Goal: Task Accomplishment & Management: Manage account settings

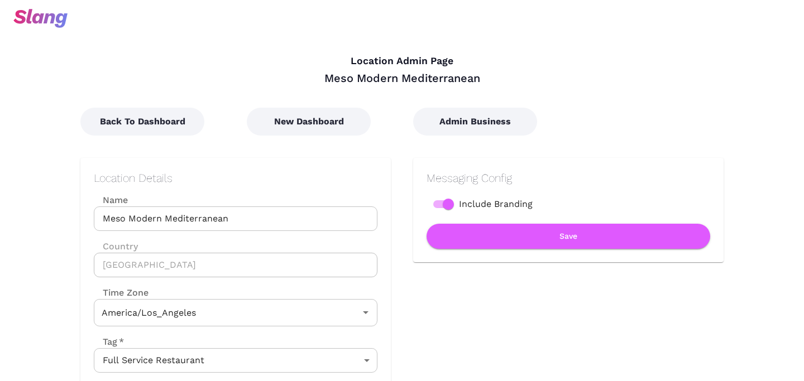
type input "Pacific Time"
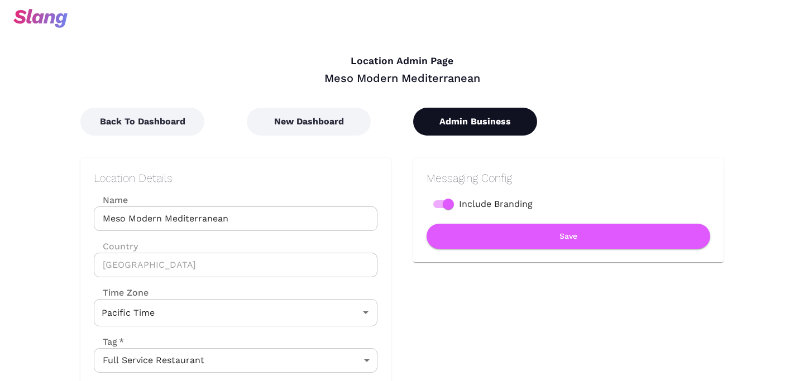
click at [477, 117] on button "Admin Business" at bounding box center [475, 122] width 124 height 28
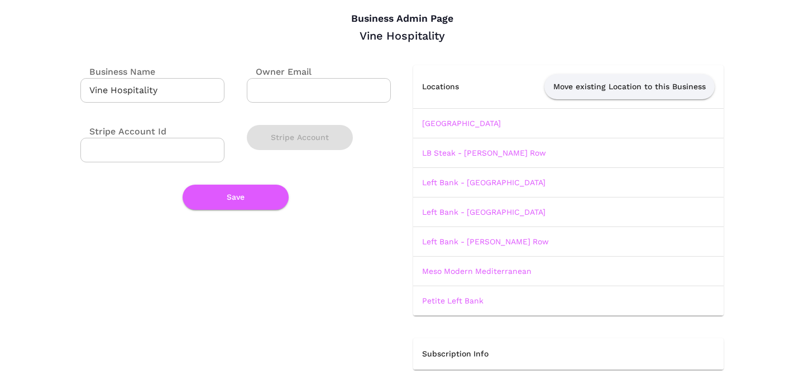
scroll to position [42, 0]
click at [472, 122] on link "[GEOGRAPHIC_DATA]" at bounding box center [461, 123] width 79 height 9
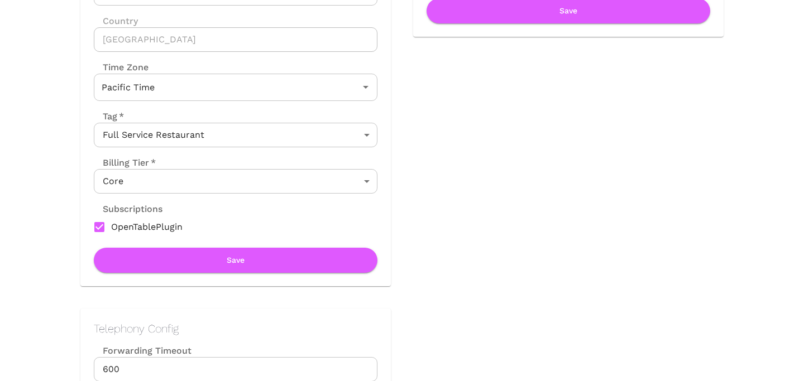
scroll to position [406, 0]
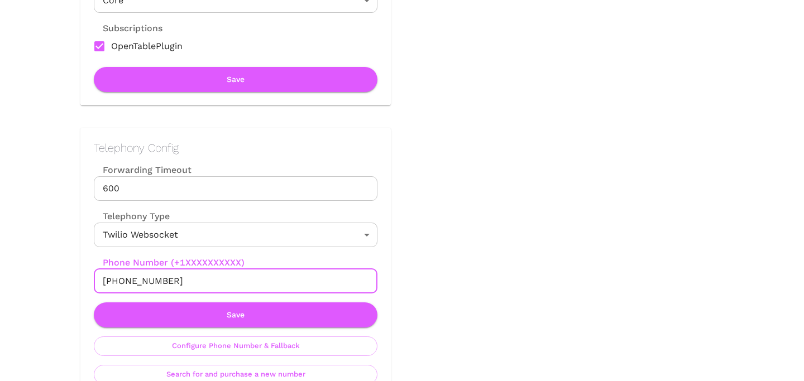
drag, startPoint x: 113, startPoint y: 280, endPoint x: 225, endPoint y: 280, distance: 111.6
click at [225, 280] on input "[PHONE_NUMBER]" at bounding box center [236, 281] width 284 height 25
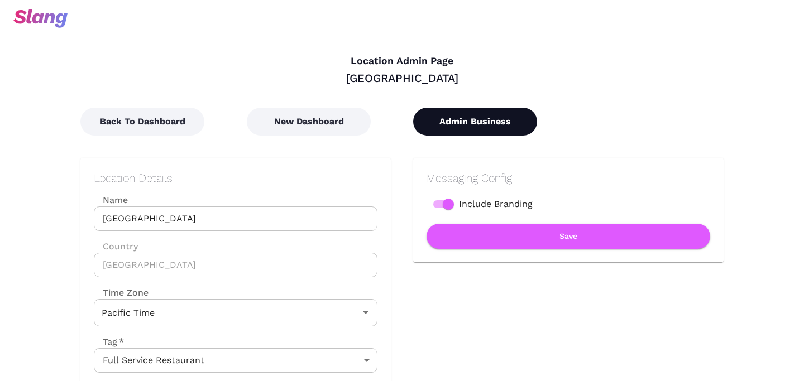
click at [466, 116] on button "Admin Business" at bounding box center [475, 122] width 124 height 28
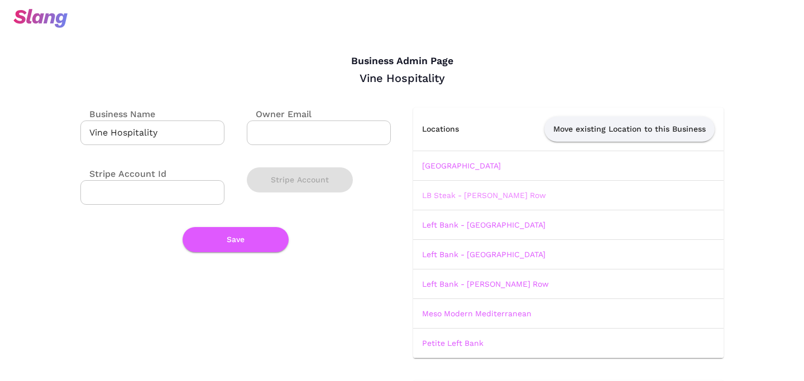
click at [455, 194] on link "LB Steak - [PERSON_NAME] Row" at bounding box center [484, 195] width 124 height 9
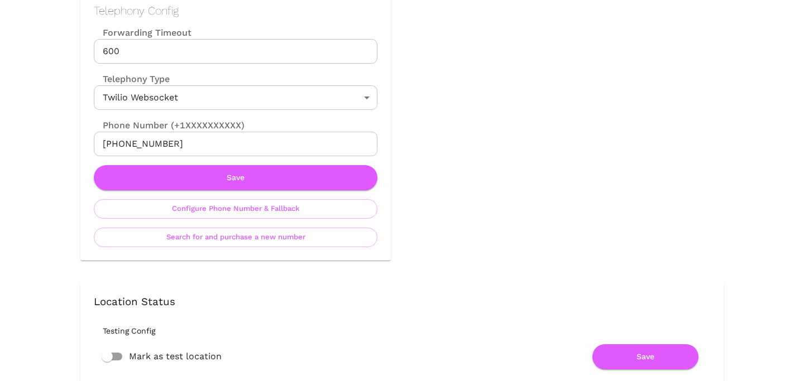
scroll to position [543, 0]
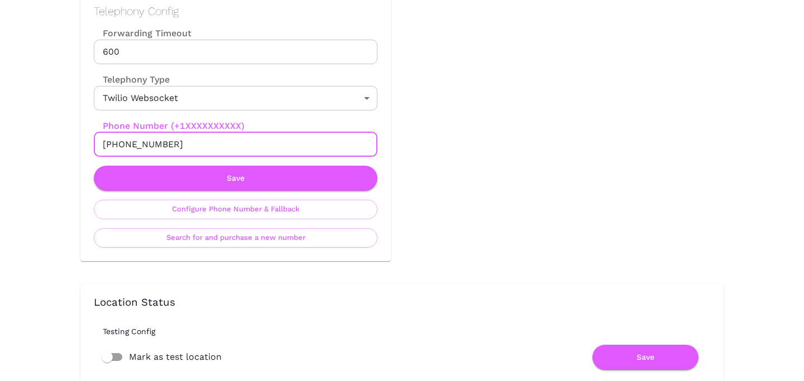
drag, startPoint x: 114, startPoint y: 142, endPoint x: 206, endPoint y: 144, distance: 91.6
click at [206, 144] on input "[PHONE_NUMBER]" at bounding box center [236, 144] width 284 height 25
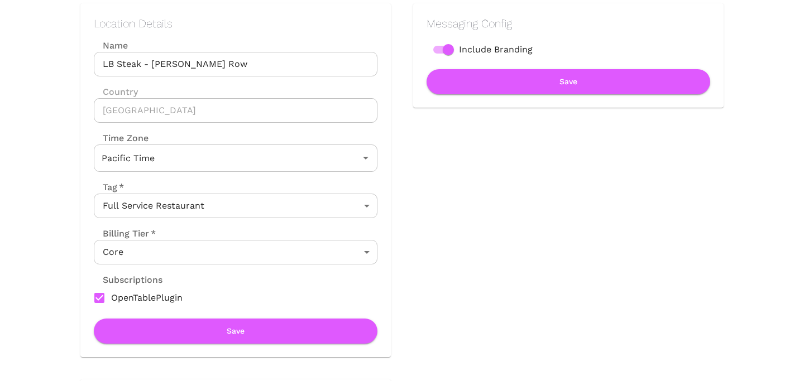
scroll to position [0, 0]
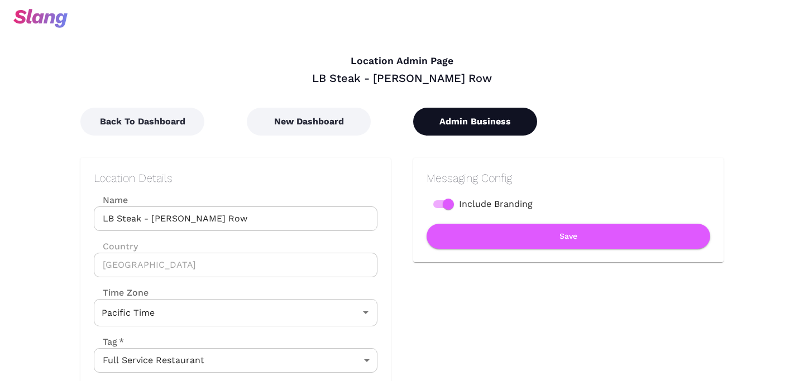
click at [484, 123] on button "Admin Business" at bounding box center [475, 122] width 124 height 28
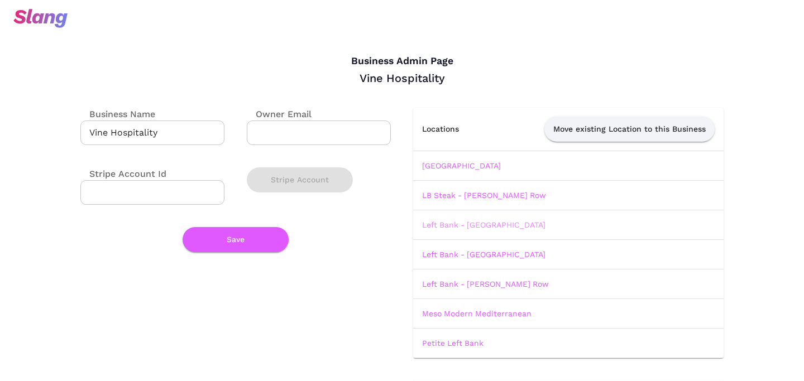
click at [478, 225] on link "Left Bank - [GEOGRAPHIC_DATA]" at bounding box center [483, 224] width 123 height 9
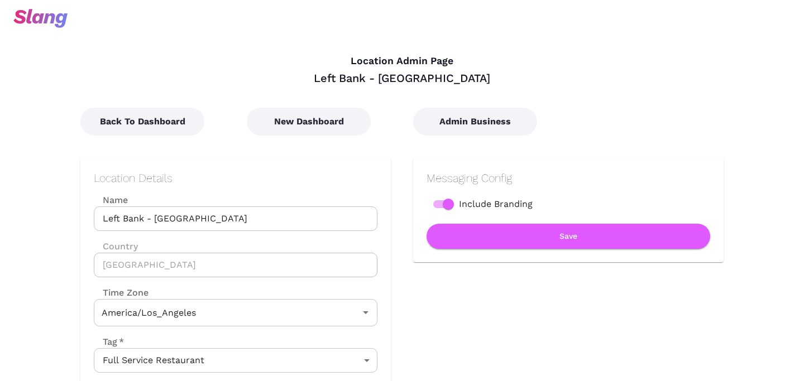
type input "Pacific Time"
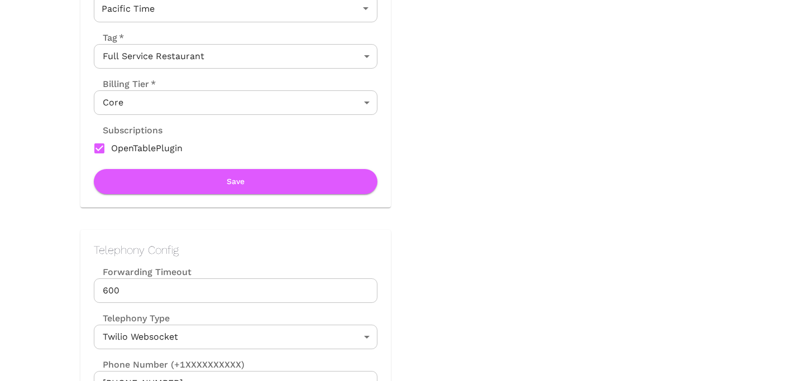
scroll to position [427, 0]
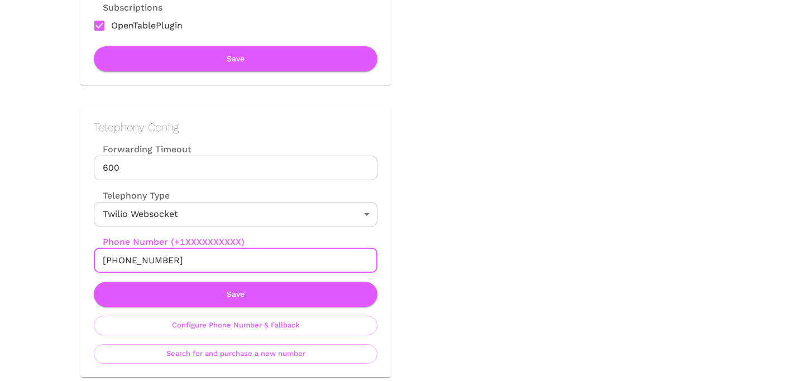
drag, startPoint x: 114, startPoint y: 260, endPoint x: 219, endPoint y: 260, distance: 104.4
click at [219, 260] on input "[PHONE_NUMBER]" at bounding box center [236, 260] width 284 height 25
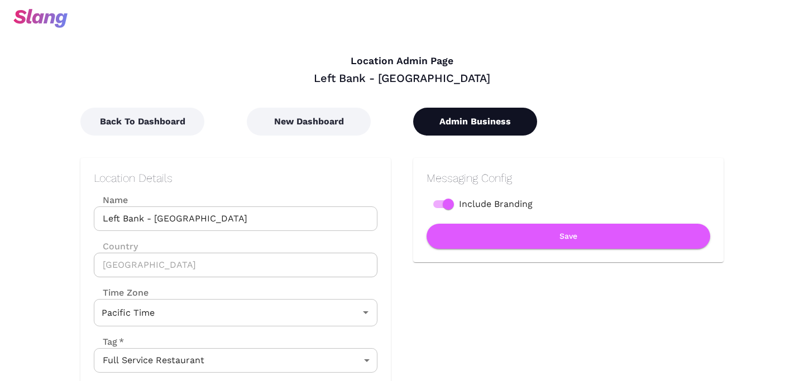
click at [465, 118] on button "Admin Business" at bounding box center [475, 122] width 124 height 28
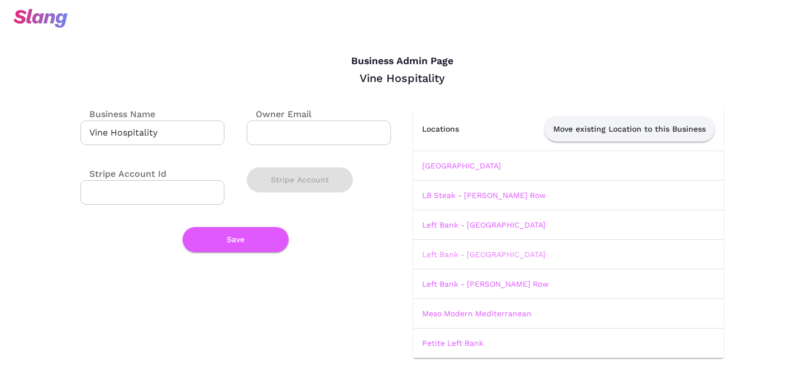
click at [467, 257] on link "Left Bank - [GEOGRAPHIC_DATA]" at bounding box center [483, 254] width 123 height 9
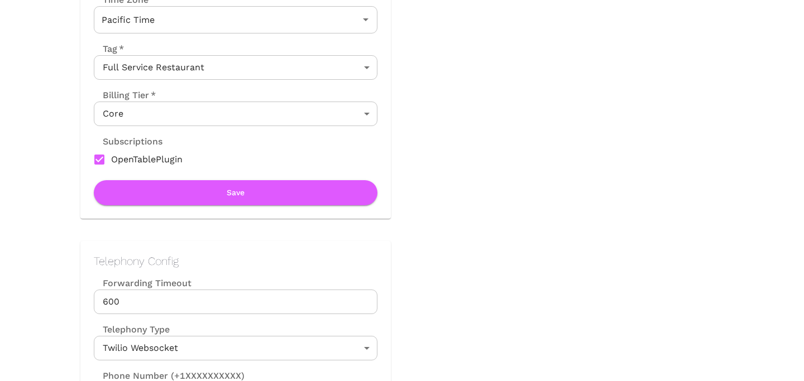
scroll to position [547, 0]
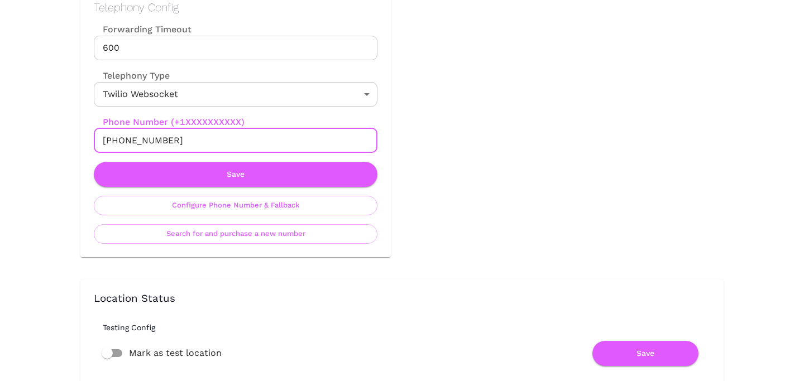
drag, startPoint x: 115, startPoint y: 141, endPoint x: 244, endPoint y: 141, distance: 129.5
click at [244, 141] on input "[PHONE_NUMBER]" at bounding box center [236, 140] width 284 height 25
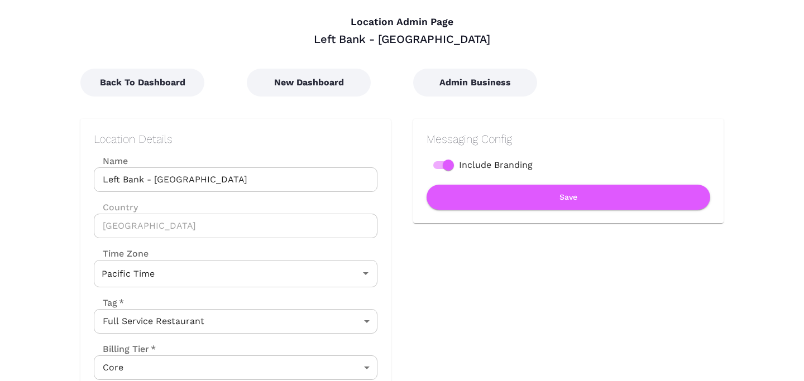
scroll to position [0, 0]
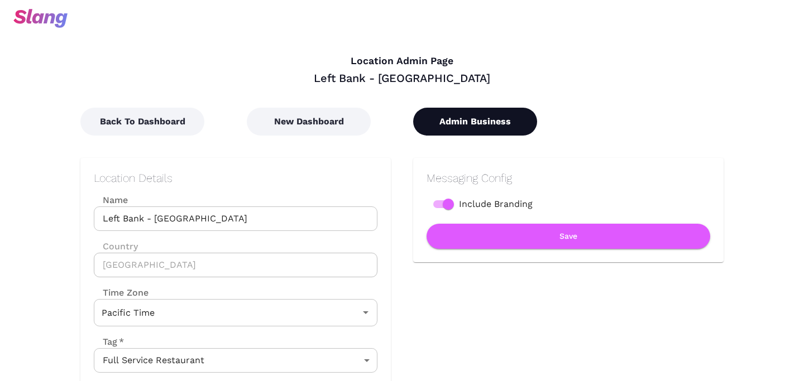
click at [453, 131] on button "Admin Business" at bounding box center [475, 122] width 124 height 28
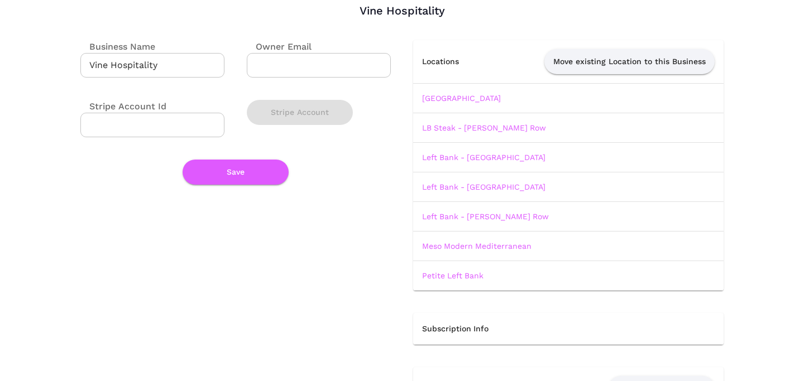
scroll to position [66, 0]
click at [453, 218] on link "Left Bank - [PERSON_NAME] Row" at bounding box center [485, 217] width 127 height 9
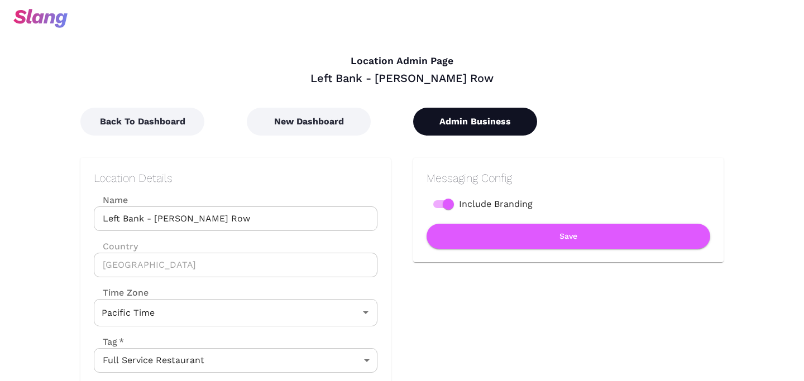
click at [468, 117] on button "Admin Business" at bounding box center [475, 122] width 124 height 28
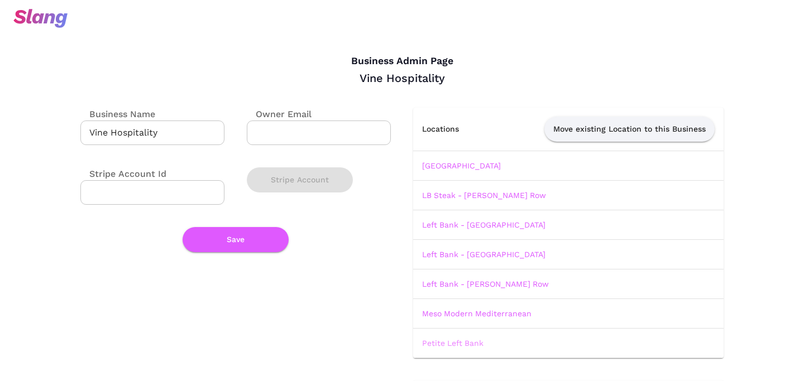
click at [443, 341] on link "Petite Left Bank" at bounding box center [452, 343] width 61 height 9
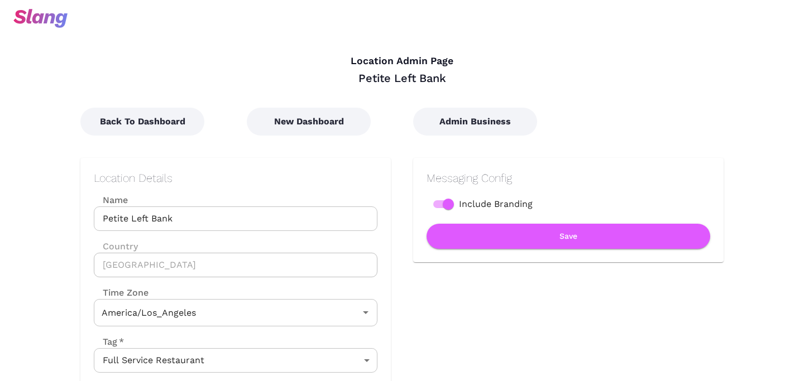
type input "Pacific Time"
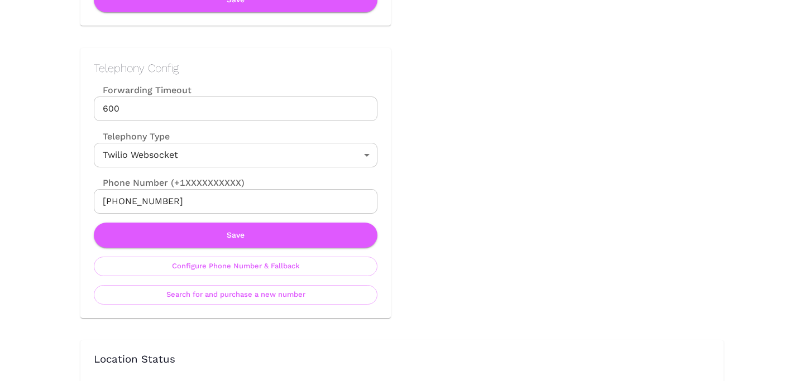
scroll to position [486, 0]
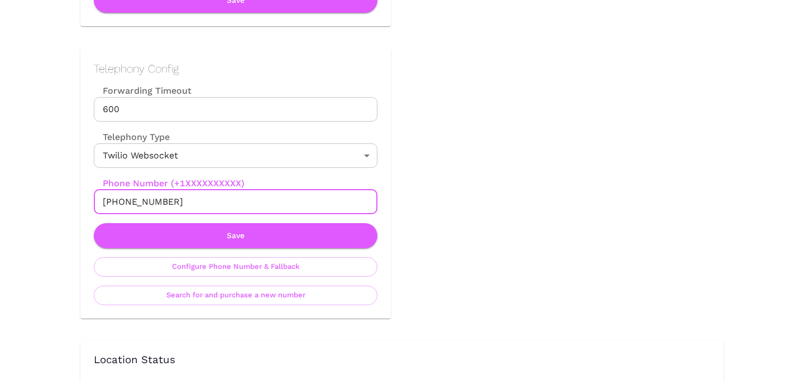
drag, startPoint x: 114, startPoint y: 203, endPoint x: 224, endPoint y: 204, distance: 110.5
click at [225, 204] on input "[PHONE_NUMBER]" at bounding box center [236, 202] width 284 height 25
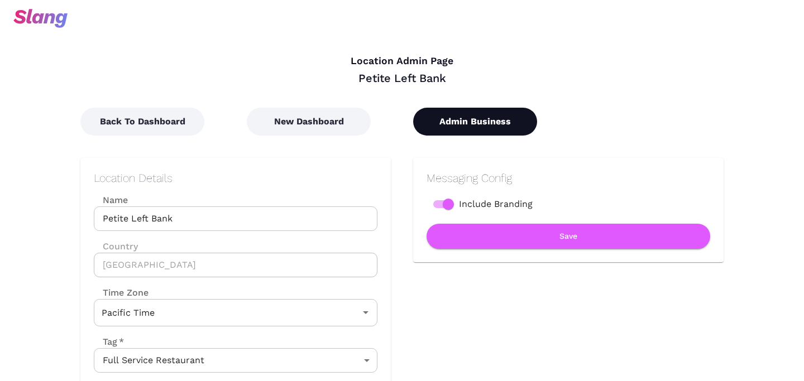
click at [471, 127] on button "Admin Business" at bounding box center [475, 122] width 124 height 28
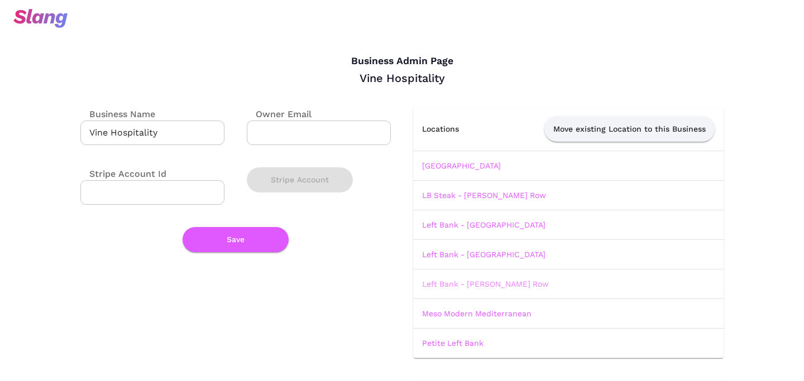
click at [502, 282] on link "Left Bank - [PERSON_NAME] Row" at bounding box center [485, 284] width 127 height 9
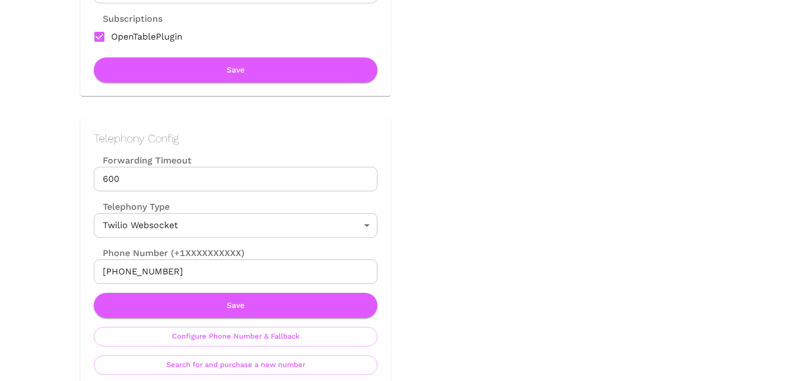
scroll to position [440, 0]
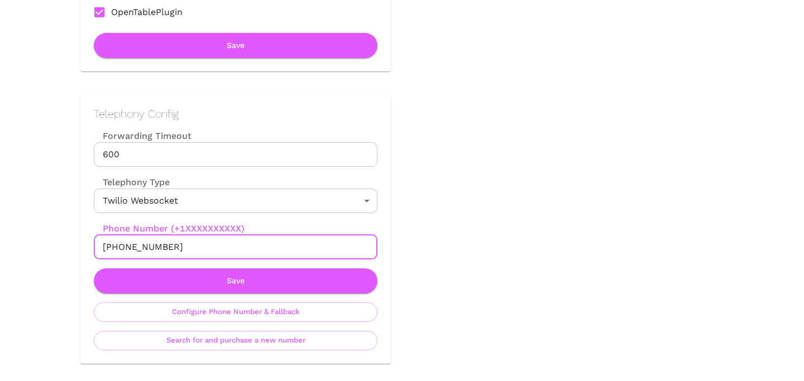
drag, startPoint x: 114, startPoint y: 249, endPoint x: 219, endPoint y: 249, distance: 104.9
click at [219, 249] on input "[PHONE_NUMBER]" at bounding box center [236, 247] width 284 height 25
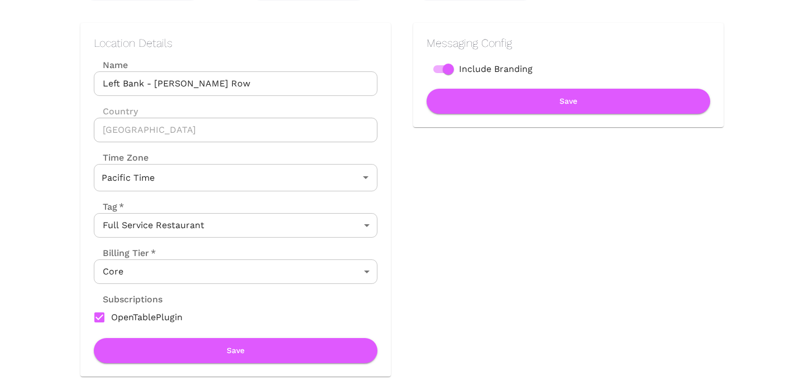
scroll to position [0, 0]
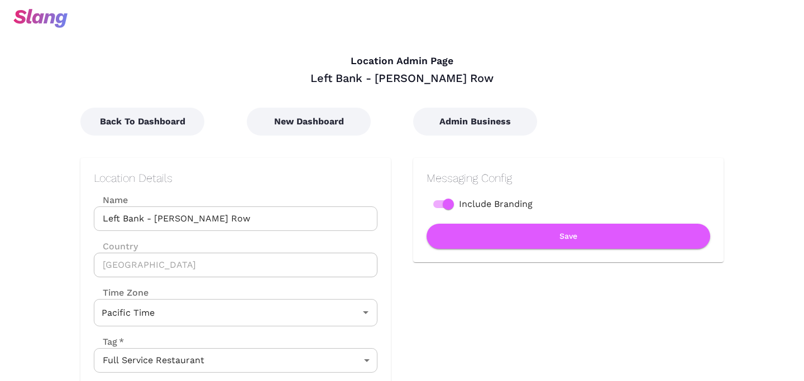
click at [146, 221] on input "Left Bank - [PERSON_NAME] Row" at bounding box center [236, 219] width 284 height 25
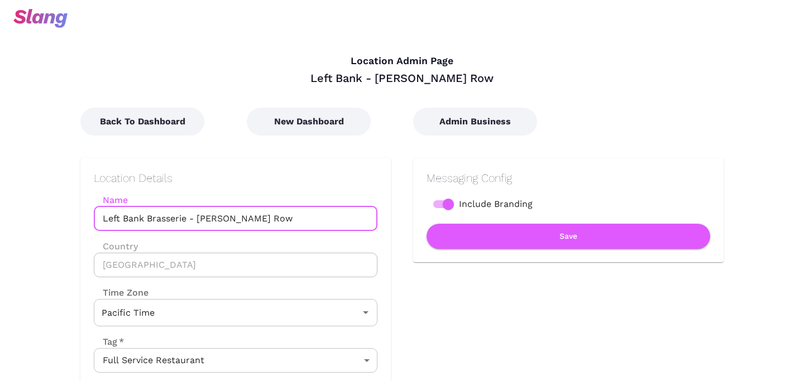
drag, startPoint x: 186, startPoint y: 219, endPoint x: 96, endPoint y: 217, distance: 89.9
click at [96, 217] on input "Left Bank Brasserie - [PERSON_NAME] Row" at bounding box center [236, 219] width 284 height 25
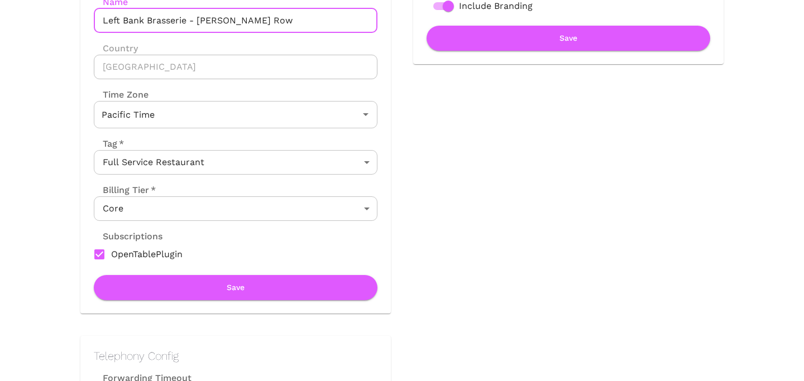
scroll to position [233, 0]
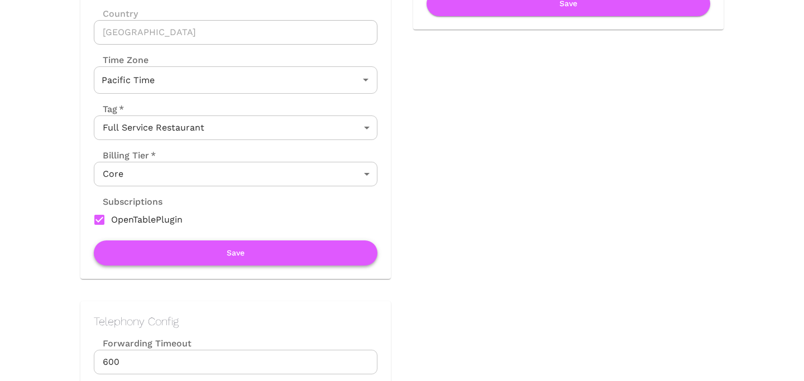
type input "Left Bank Brasserie - [PERSON_NAME] Row"
click at [217, 257] on button "Save" at bounding box center [236, 253] width 284 height 25
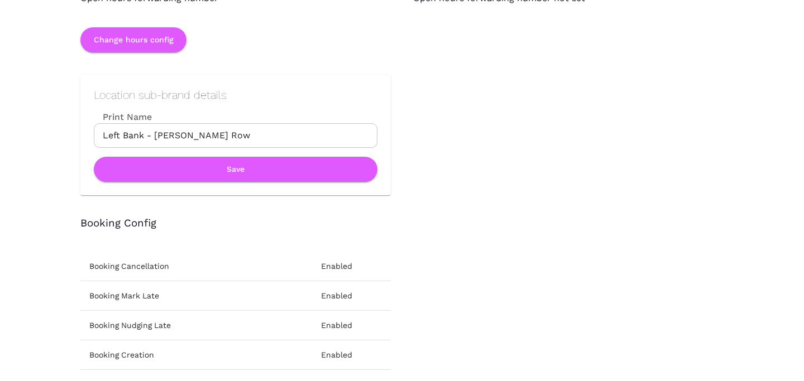
scroll to position [1174, 0]
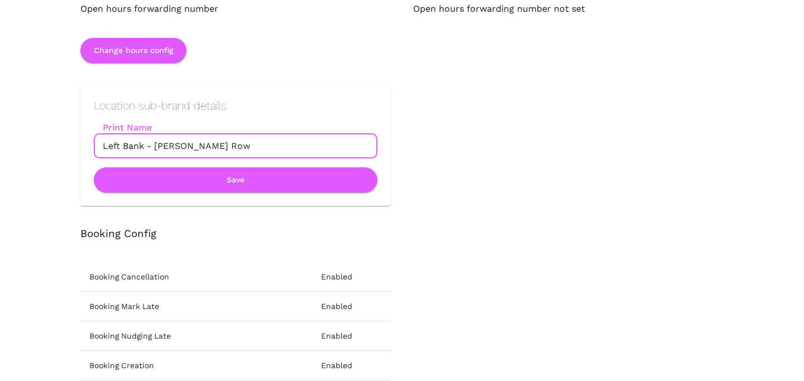
click at [179, 147] on input "Left Bank - [PERSON_NAME] Row" at bounding box center [236, 146] width 284 height 25
paste input "Brasserie"
type input "Left Bank Brasserie"
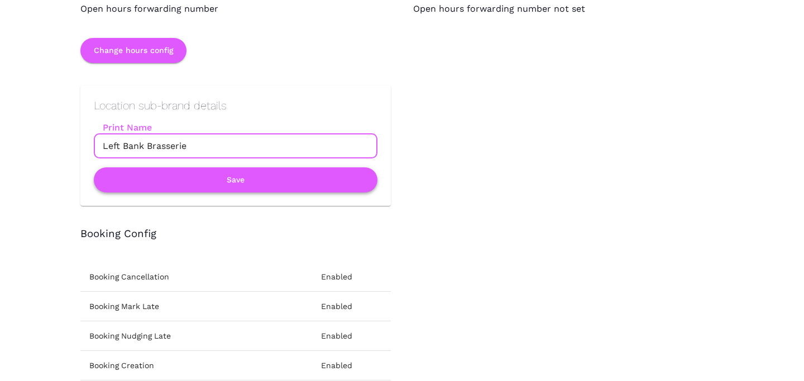
click at [215, 176] on button "Save" at bounding box center [236, 179] width 284 height 25
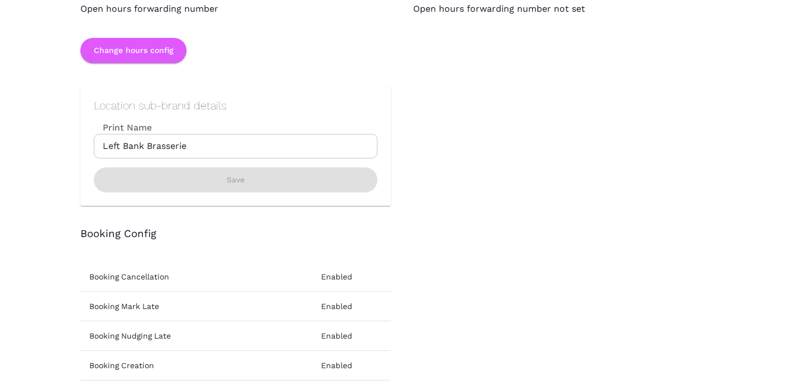
scroll to position [0, 0]
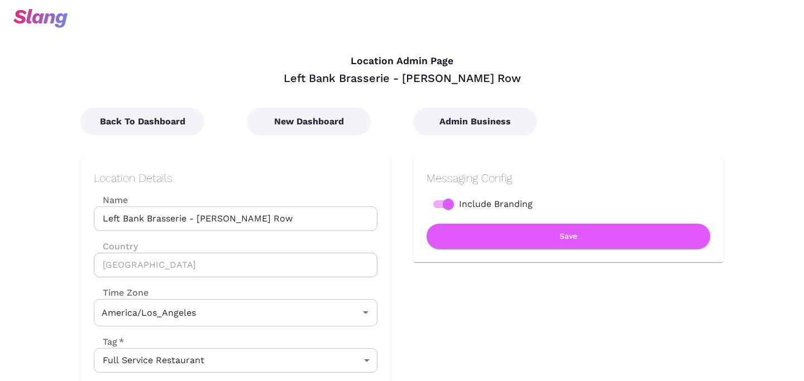
type input "Pacific Time"
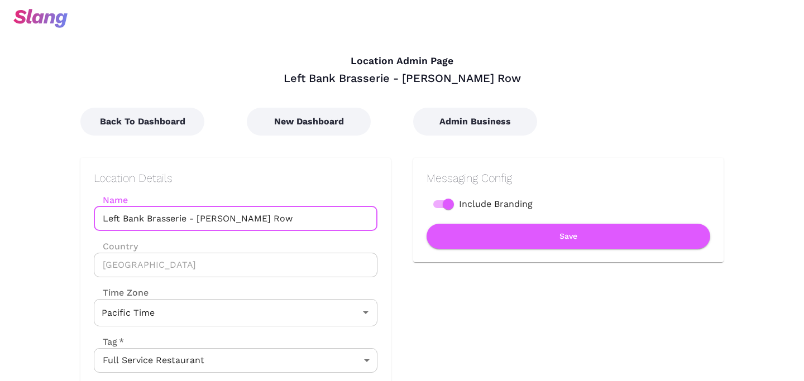
drag, startPoint x: 199, startPoint y: 219, endPoint x: 279, endPoint y: 219, distance: 80.4
click at [279, 219] on input "Left Bank Brasserie - [PERSON_NAME] Row" at bounding box center [236, 219] width 284 height 25
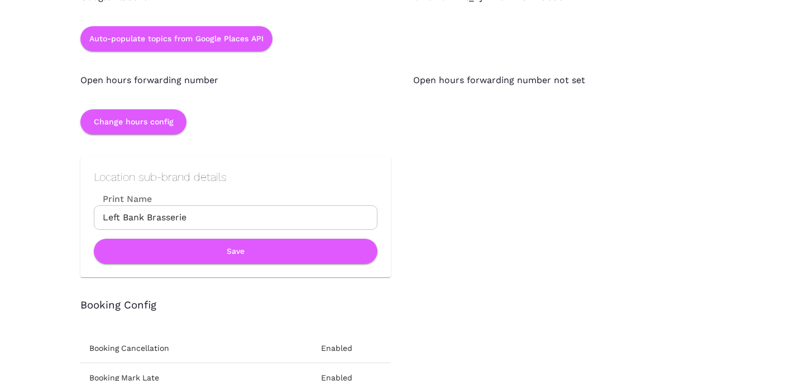
scroll to position [1112, 0]
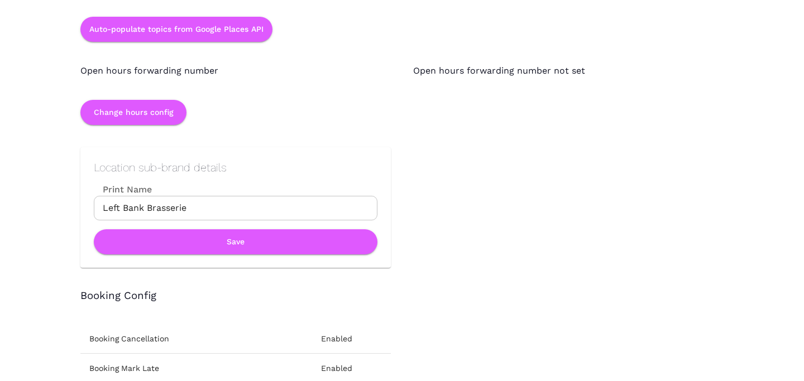
click at [238, 206] on input "Left Bank Brasserie" at bounding box center [236, 208] width 284 height 25
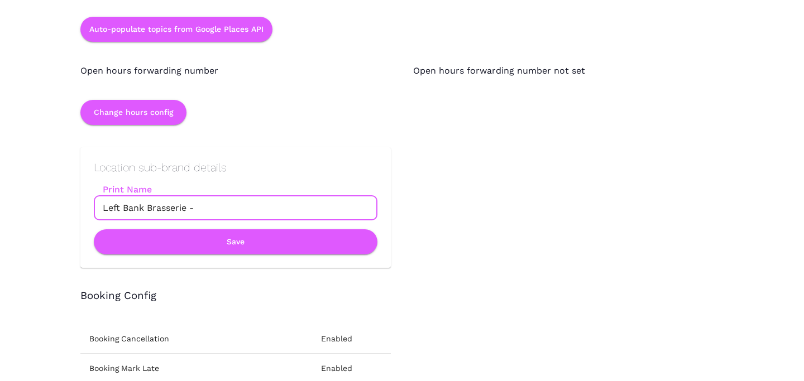
paste input "[PERSON_NAME] Row"
type input "Left Bank Brasserie - [PERSON_NAME] Row"
click at [249, 235] on button "Save" at bounding box center [236, 241] width 284 height 25
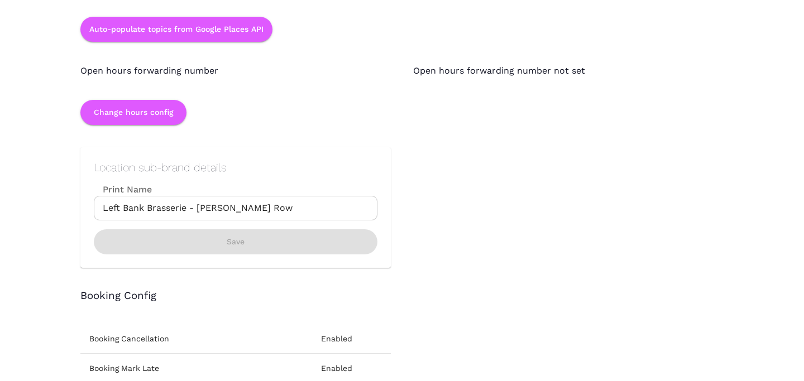
scroll to position [0, 0]
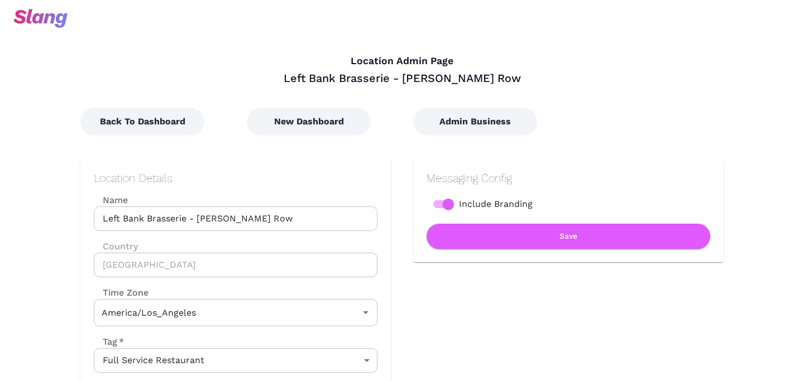
type input "Pacific Time"
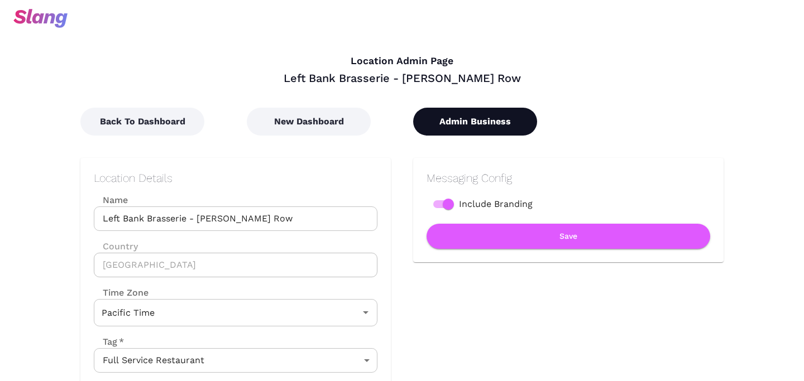
click at [484, 131] on button "Admin Business" at bounding box center [475, 122] width 124 height 28
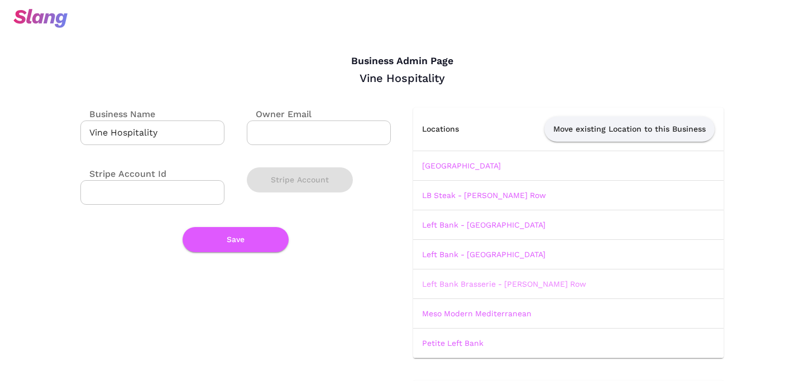
click at [487, 286] on link "Left Bank Brasserie - [PERSON_NAME] Row" at bounding box center [504, 284] width 164 height 9
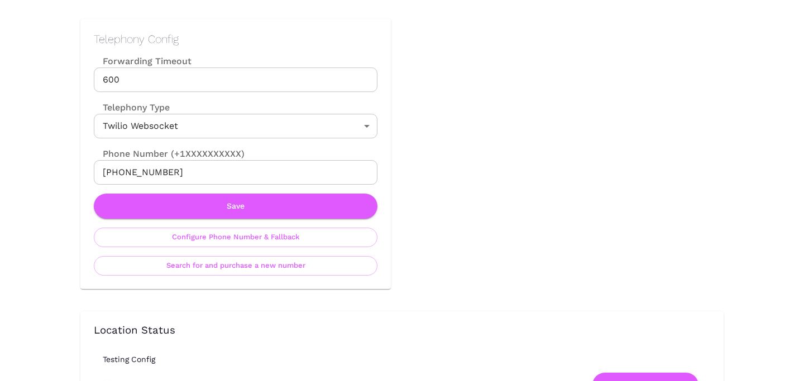
scroll to position [502, 0]
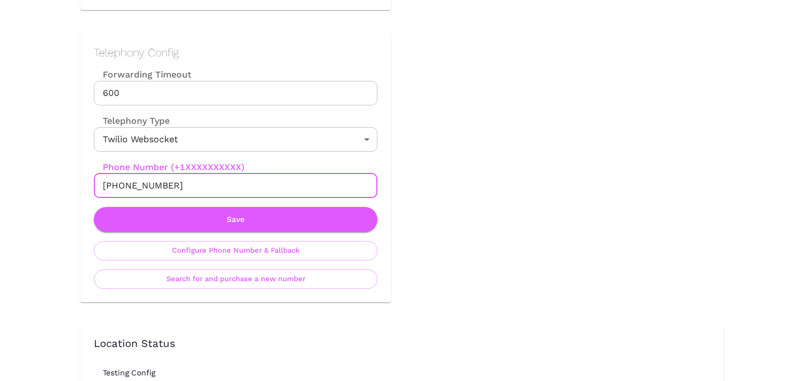
drag, startPoint x: 115, startPoint y: 187, endPoint x: 196, endPoint y: 189, distance: 81.5
click at [196, 189] on input "[PHONE_NUMBER]" at bounding box center [236, 186] width 284 height 25
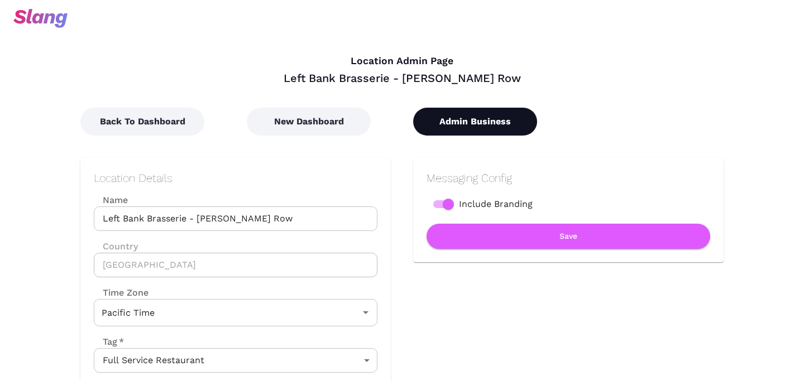
click at [473, 119] on button "Admin Business" at bounding box center [475, 122] width 124 height 28
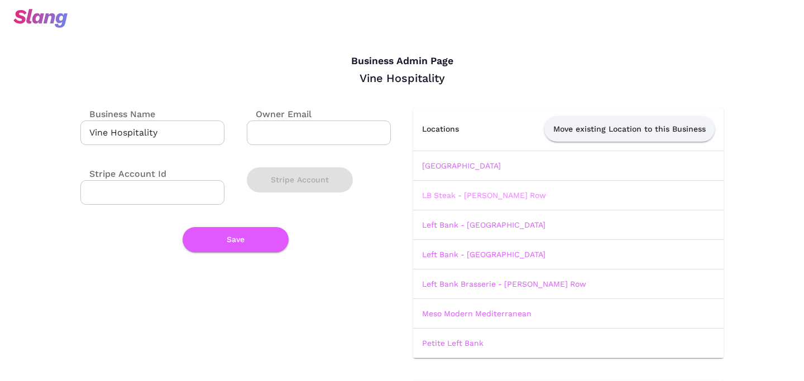
click at [486, 196] on link "LB Steak - [PERSON_NAME] Row" at bounding box center [484, 195] width 124 height 9
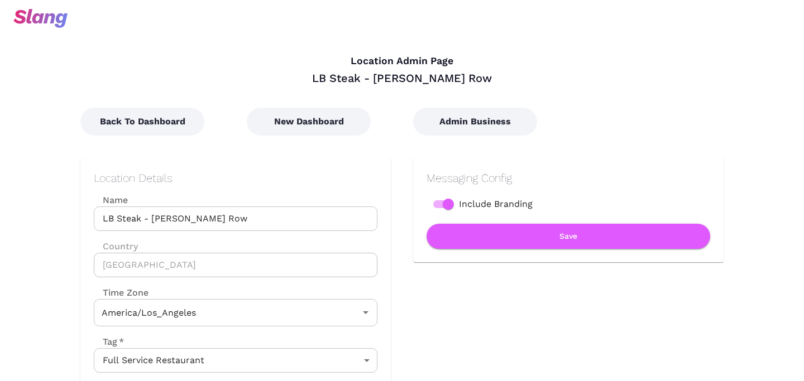
type input "Pacific Time"
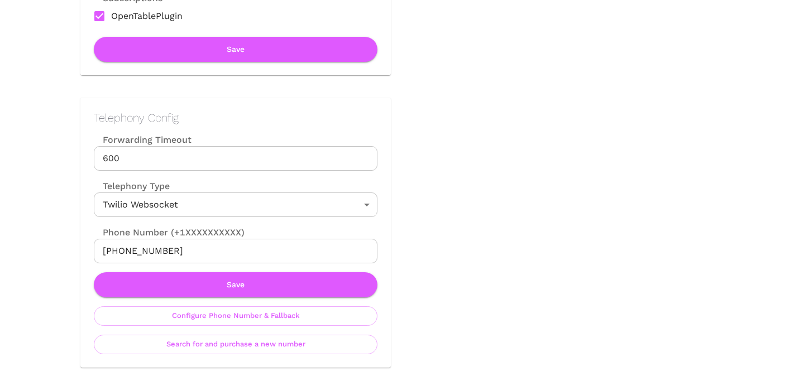
scroll to position [447, 0]
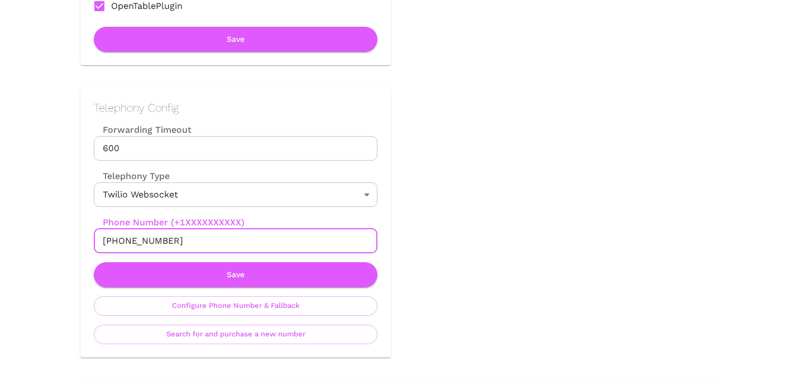
drag, startPoint x: 114, startPoint y: 240, endPoint x: 232, endPoint y: 240, distance: 118.3
click at [232, 240] on input "[PHONE_NUMBER]" at bounding box center [236, 241] width 284 height 25
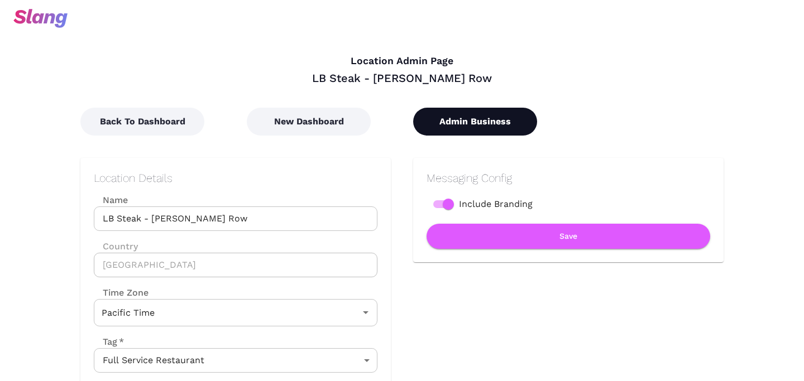
click at [469, 127] on button "Admin Business" at bounding box center [475, 122] width 124 height 28
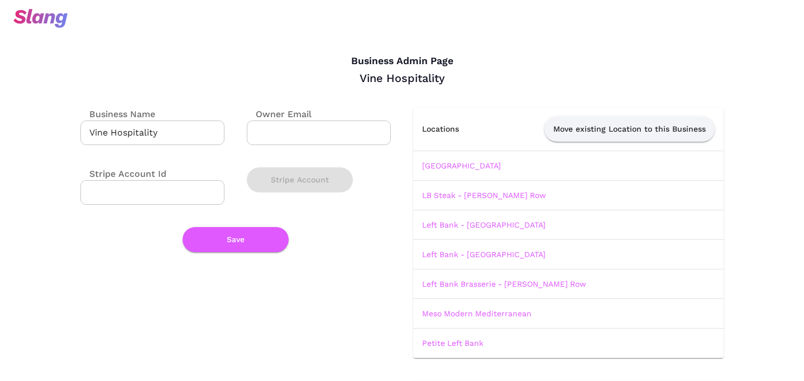
click at [457, 318] on td "Meso Modern Mediterranean" at bounding box center [568, 314] width 310 height 30
click at [465, 309] on link "Meso Modern Mediterranean" at bounding box center [476, 313] width 109 height 9
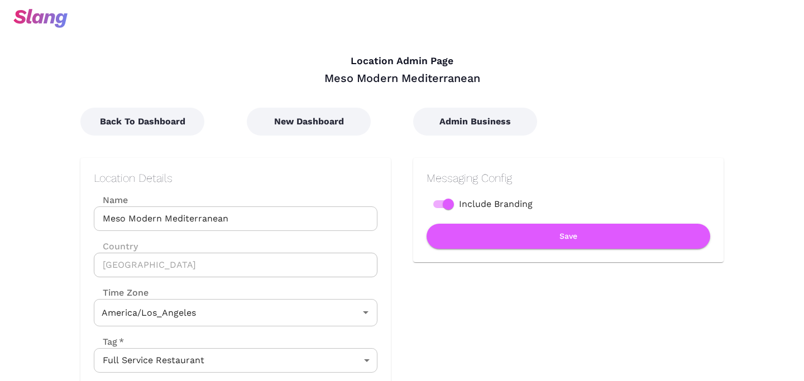
type input "Pacific Time"
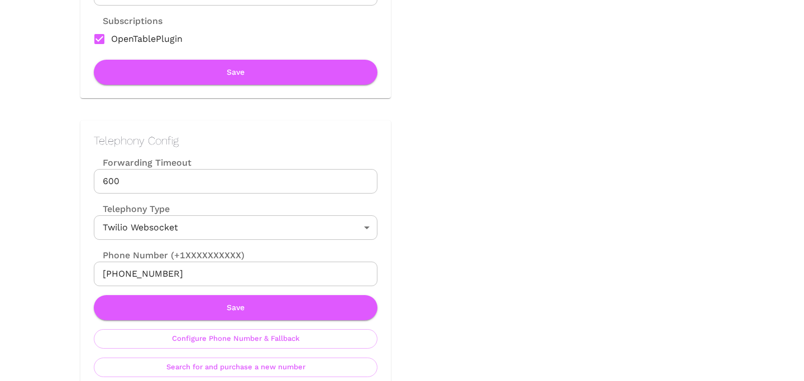
scroll to position [423, 0]
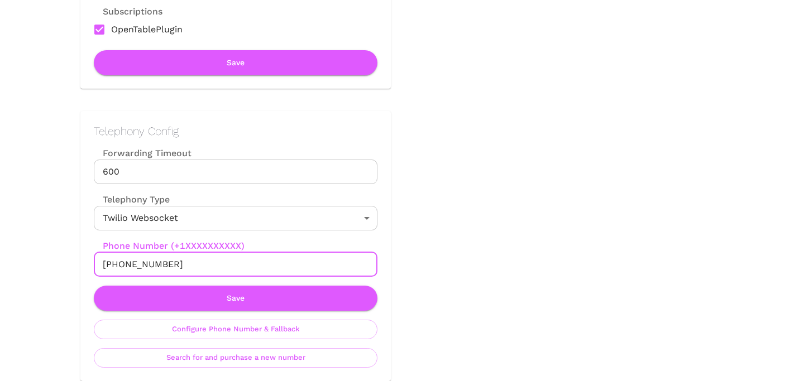
drag, startPoint x: 113, startPoint y: 263, endPoint x: 303, endPoint y: 263, distance: 190.3
click at [303, 263] on input "[PHONE_NUMBER]" at bounding box center [236, 264] width 284 height 25
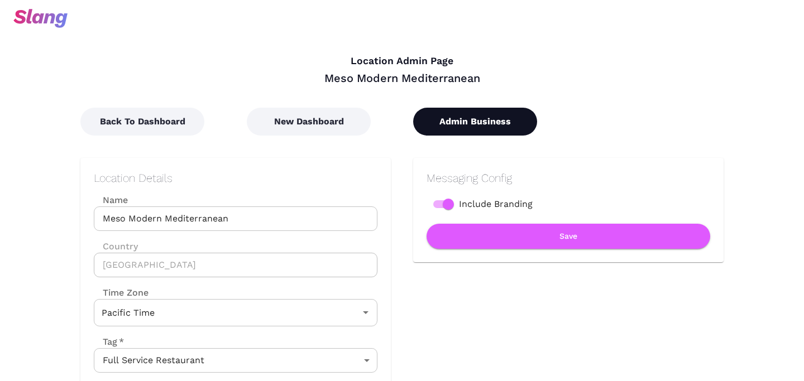
click at [478, 123] on button "Admin Business" at bounding box center [475, 122] width 124 height 28
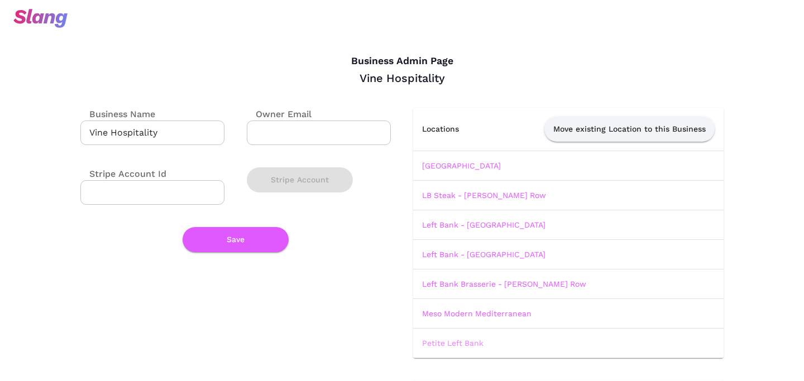
click at [471, 342] on link "Petite Left Bank" at bounding box center [452, 343] width 61 height 9
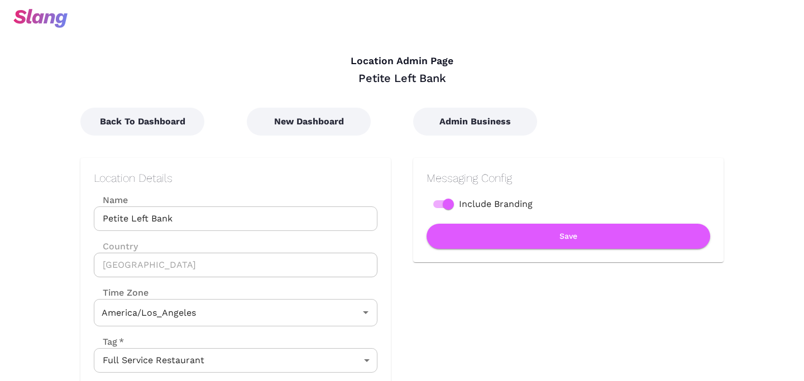
type input "Pacific Time"
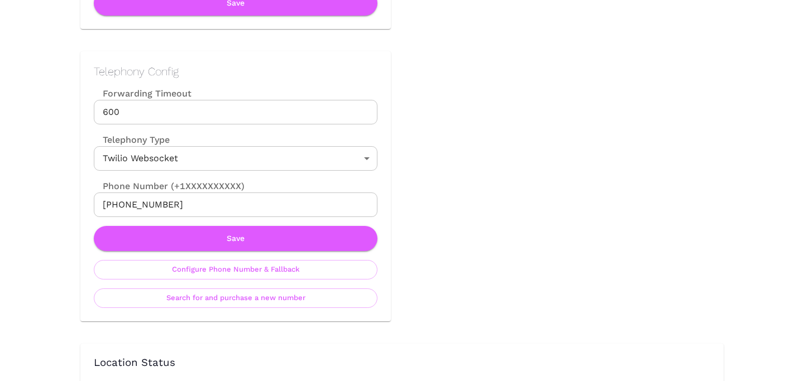
scroll to position [497, 0]
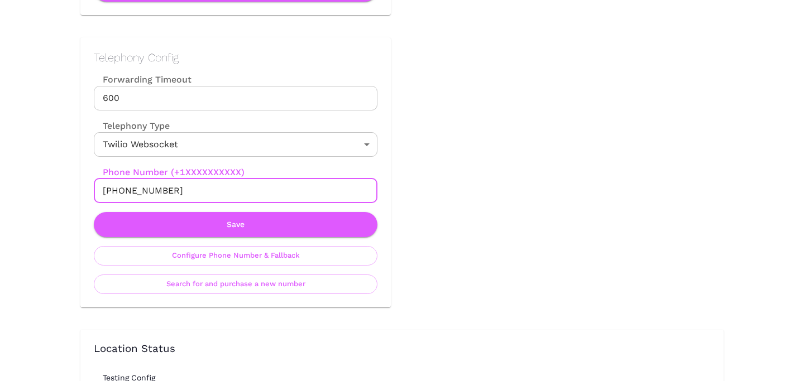
drag, startPoint x: 116, startPoint y: 189, endPoint x: 195, endPoint y: 189, distance: 79.8
click at [195, 189] on input "[PHONE_NUMBER]" at bounding box center [236, 191] width 284 height 25
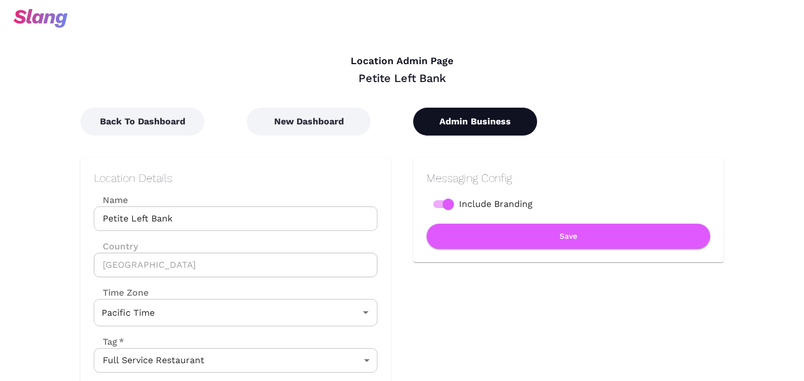
click at [465, 123] on button "Admin Business" at bounding box center [475, 122] width 124 height 28
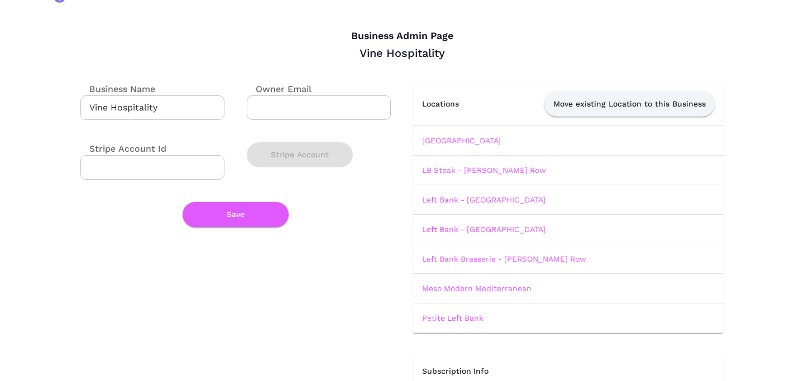
scroll to position [28, 0]
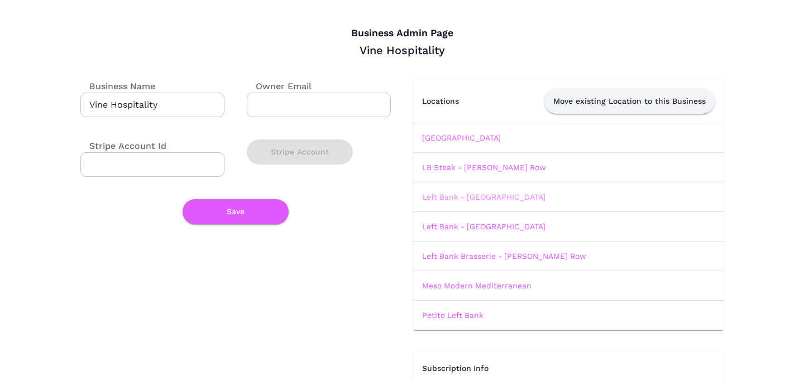
click at [469, 199] on link "Left Bank - [GEOGRAPHIC_DATA]" at bounding box center [483, 197] width 123 height 9
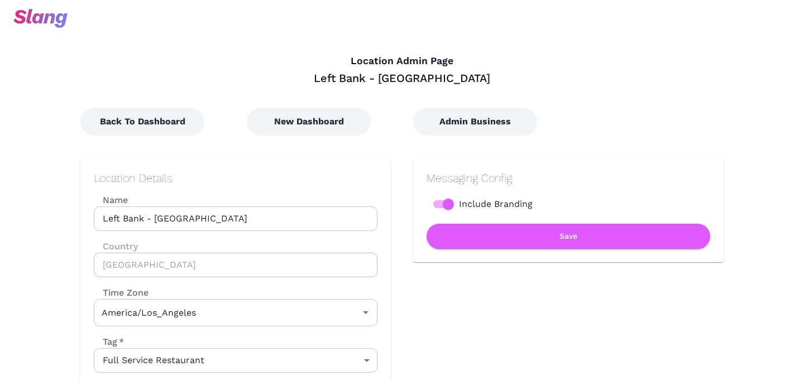
type input "Pacific Time"
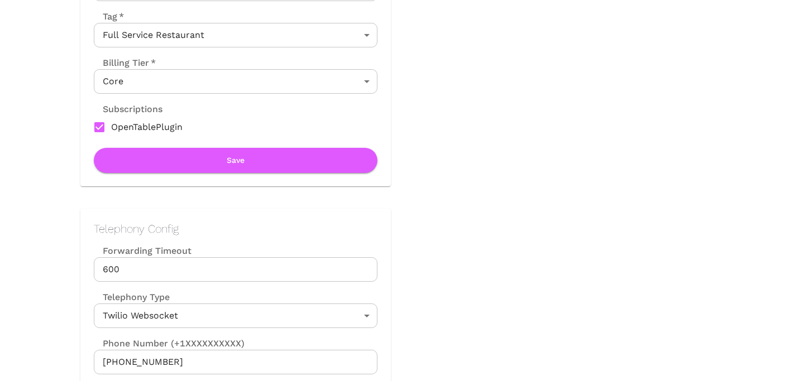
scroll to position [365, 0]
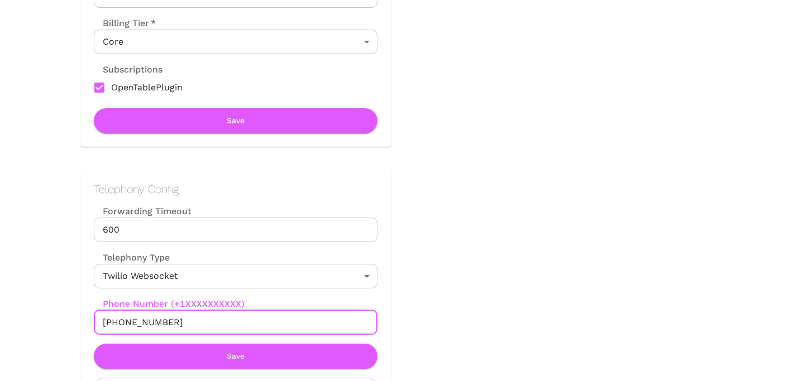
drag, startPoint x: 114, startPoint y: 319, endPoint x: 194, endPoint y: 320, distance: 80.4
click at [194, 320] on input "[PHONE_NUMBER]" at bounding box center [236, 322] width 284 height 25
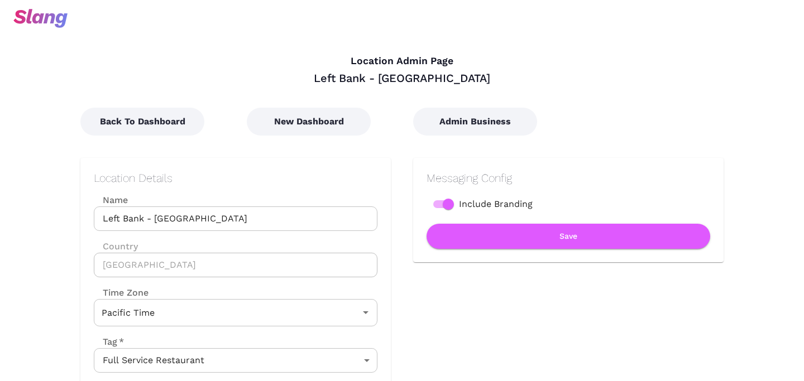
click at [477, 142] on div "Messaging Config Include Branding Save" at bounding box center [557, 324] width 333 height 376
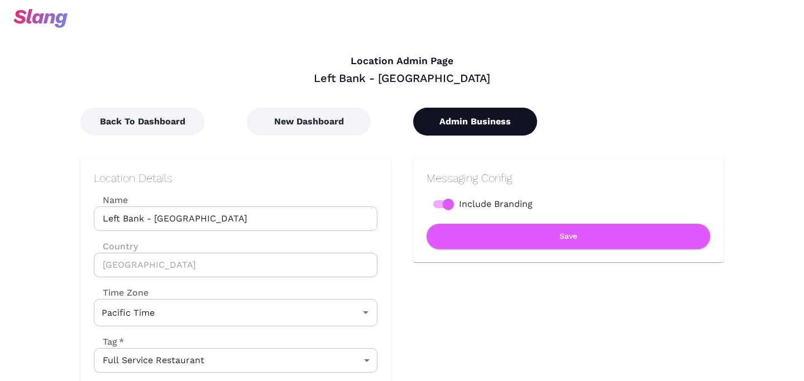
click at [477, 131] on button "Admin Business" at bounding box center [475, 122] width 124 height 28
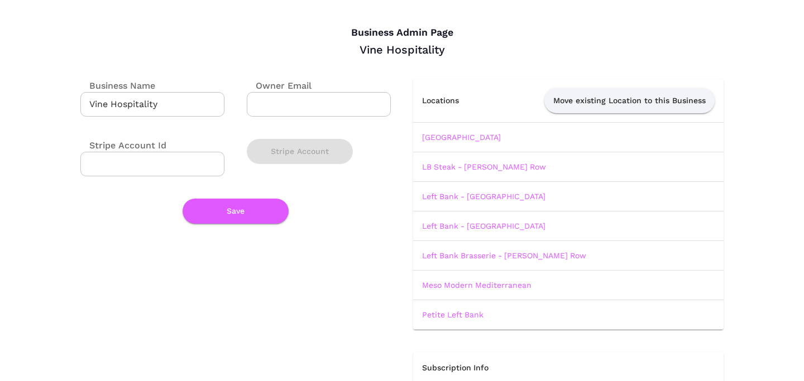
scroll to position [29, 0]
click at [469, 167] on link "LB Steak - [PERSON_NAME] Row" at bounding box center [484, 166] width 124 height 9
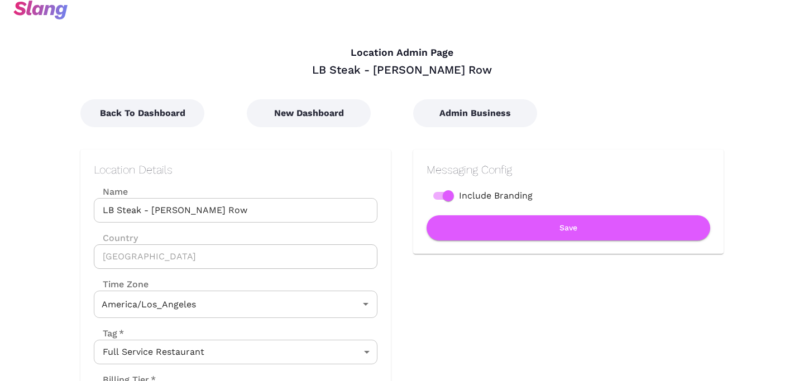
type input "Pacific Time"
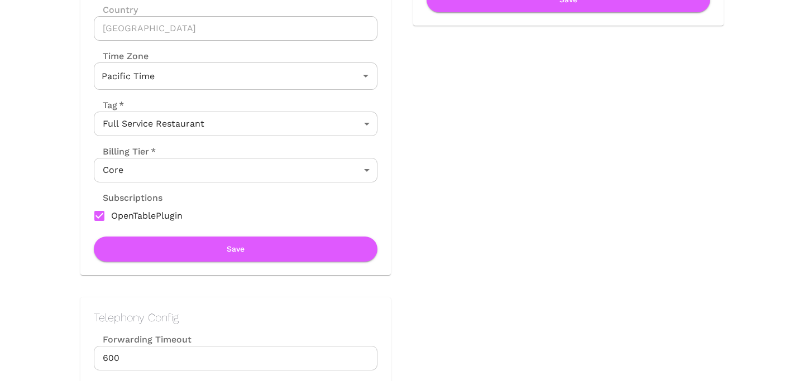
scroll to position [395, 0]
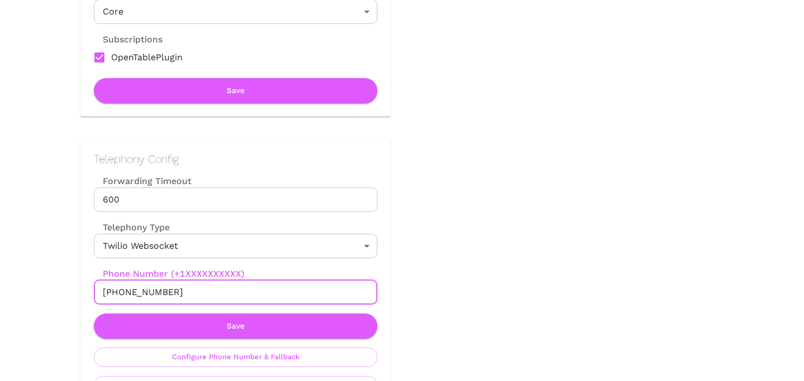
drag, startPoint x: 114, startPoint y: 294, endPoint x: 218, endPoint y: 294, distance: 104.4
click at [218, 294] on input "[PHONE_NUMBER]" at bounding box center [236, 292] width 284 height 25
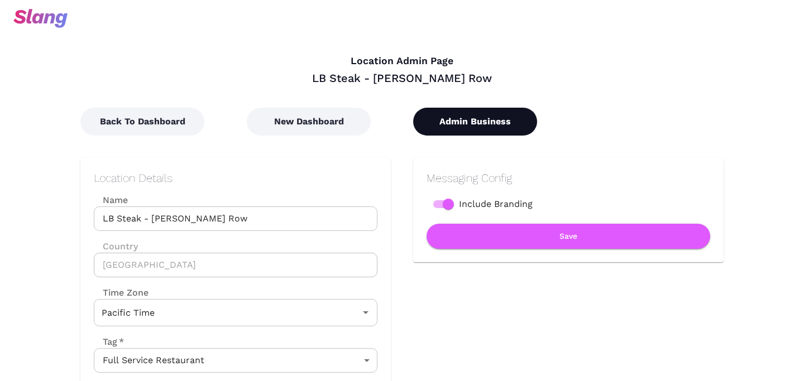
click at [472, 128] on button "Admin Business" at bounding box center [475, 122] width 124 height 28
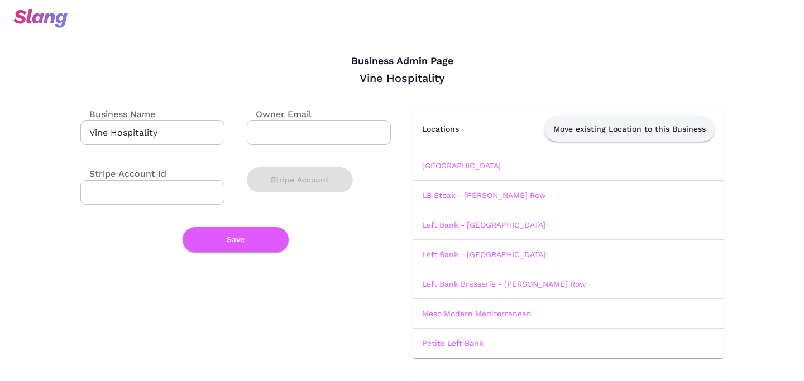
scroll to position [56, 0]
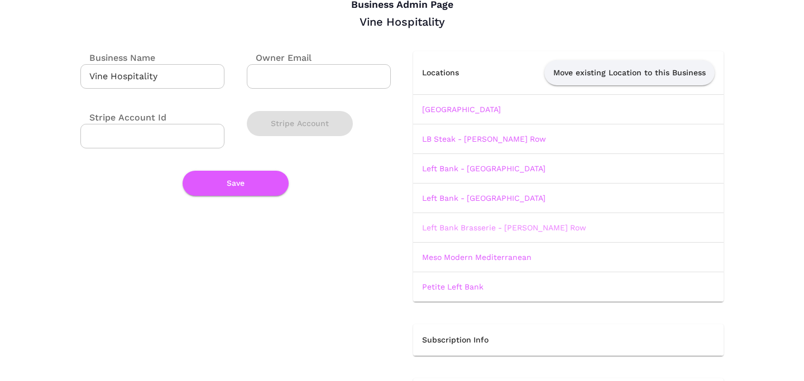
click at [477, 227] on link "Left Bank Brasserie - [PERSON_NAME] Row" at bounding box center [504, 227] width 164 height 9
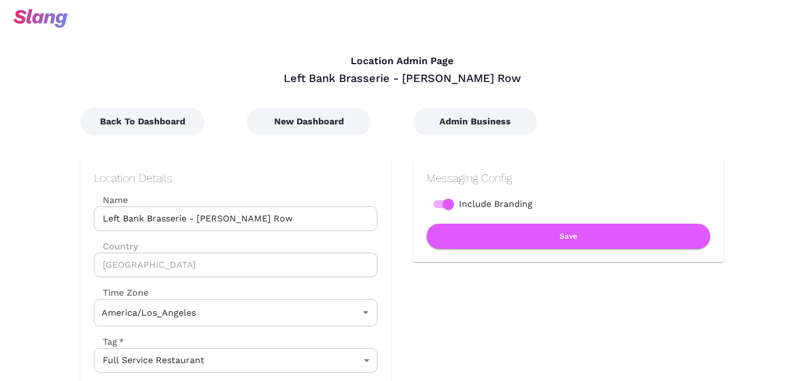
type input "Pacific Time"
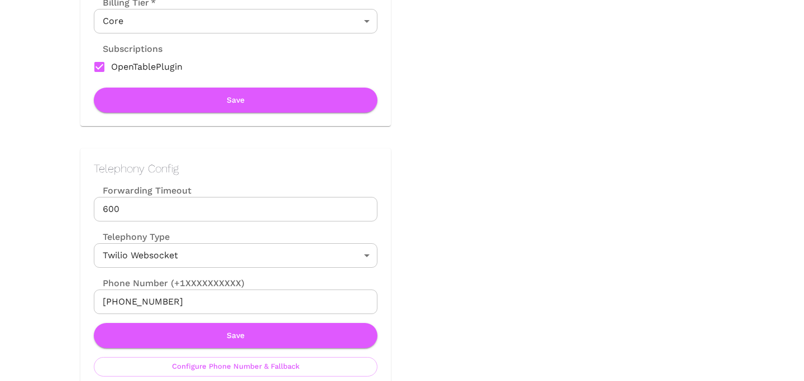
scroll to position [397, 0]
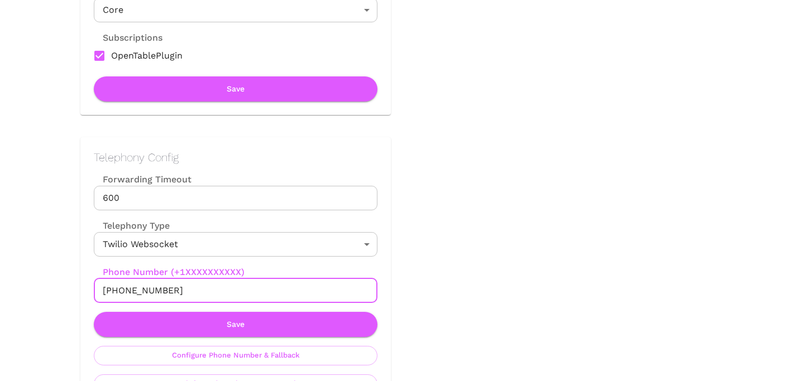
drag, startPoint x: 114, startPoint y: 295, endPoint x: 250, endPoint y: 295, distance: 136.2
click at [250, 295] on input "[PHONE_NUMBER]" at bounding box center [236, 291] width 284 height 25
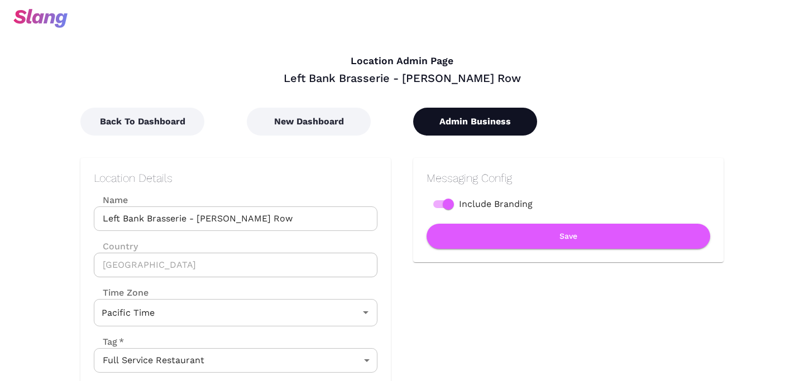
click at [491, 116] on button "Admin Business" at bounding box center [475, 122] width 124 height 28
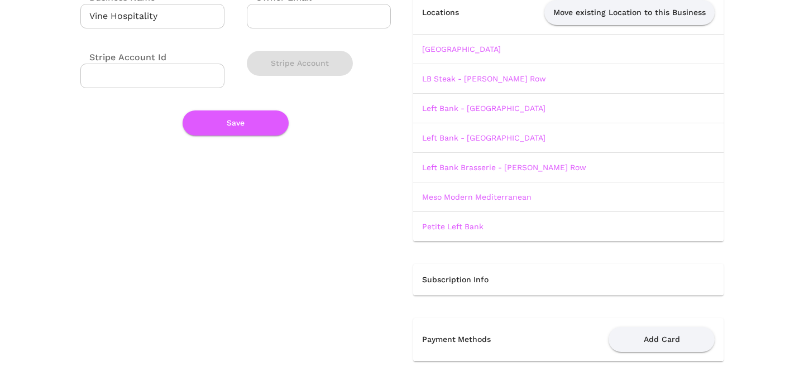
scroll to position [113, 0]
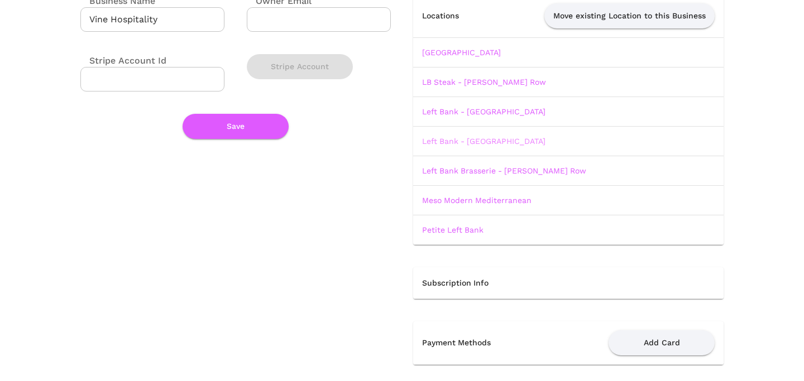
click at [472, 137] on link "Left Bank - [GEOGRAPHIC_DATA]" at bounding box center [483, 141] width 123 height 9
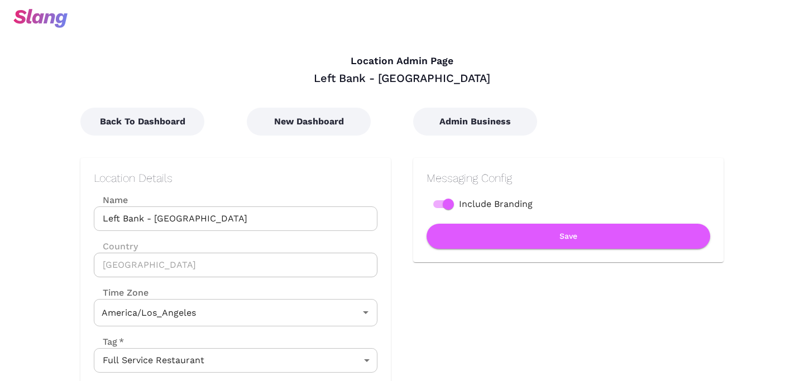
type input "Pacific Time"
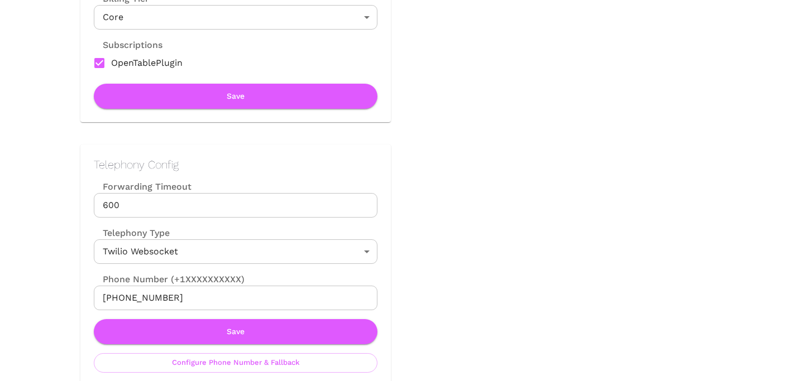
scroll to position [391, 0]
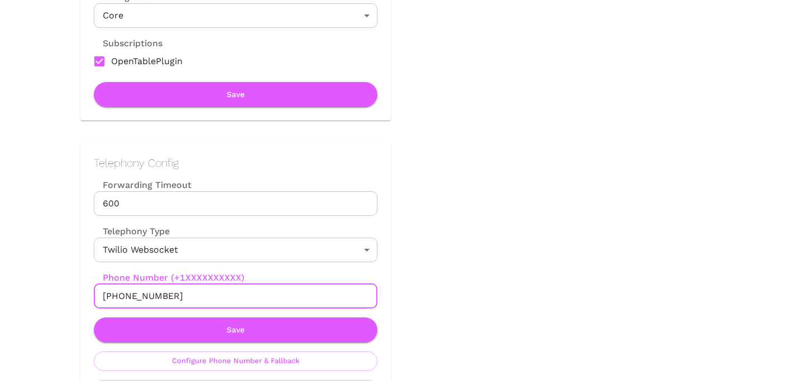
drag, startPoint x: 116, startPoint y: 295, endPoint x: 247, endPoint y: 295, distance: 131.2
click at [247, 295] on input "[PHONE_NUMBER]" at bounding box center [236, 296] width 284 height 25
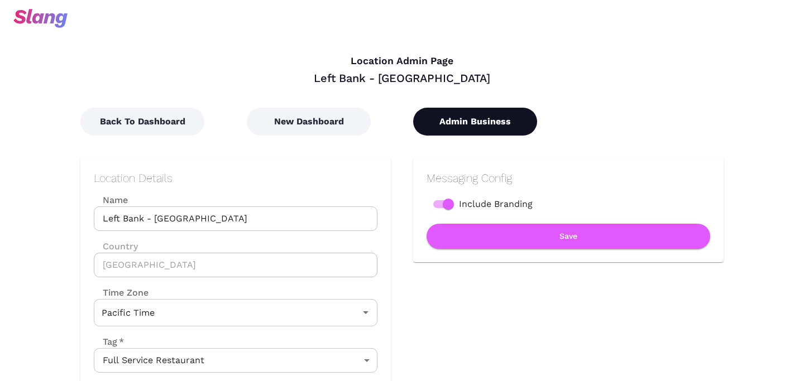
click at [442, 132] on button "Admin Business" at bounding box center [475, 122] width 124 height 28
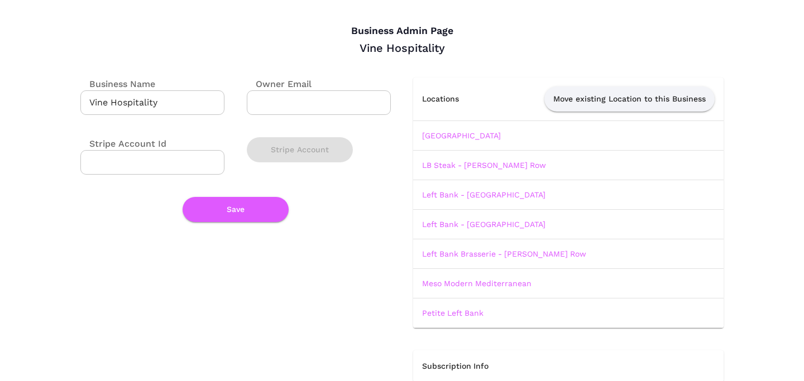
scroll to position [36, 0]
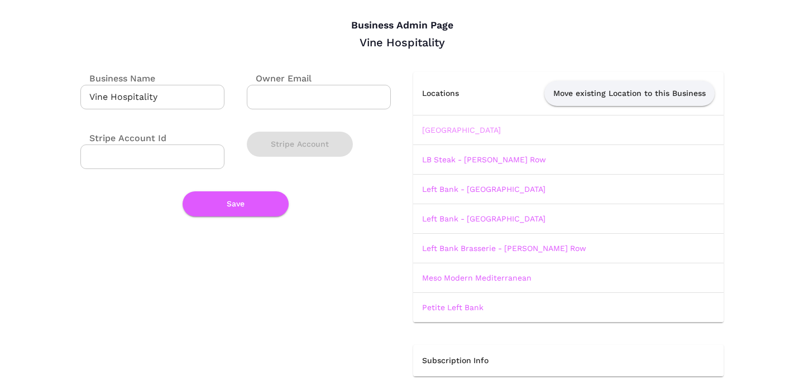
click at [468, 131] on link "[GEOGRAPHIC_DATA]" at bounding box center [461, 130] width 79 height 9
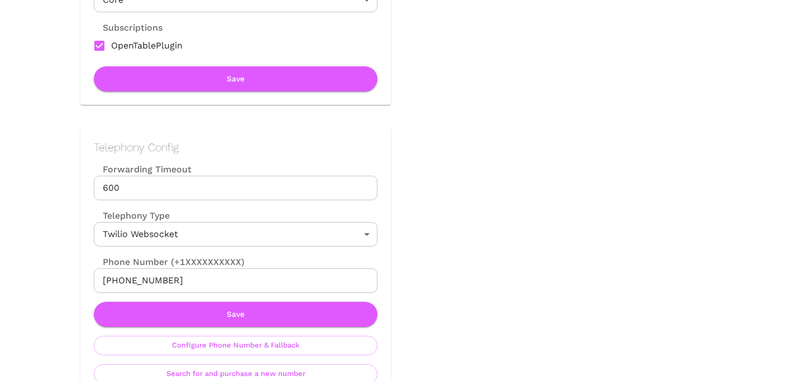
scroll to position [420, 0]
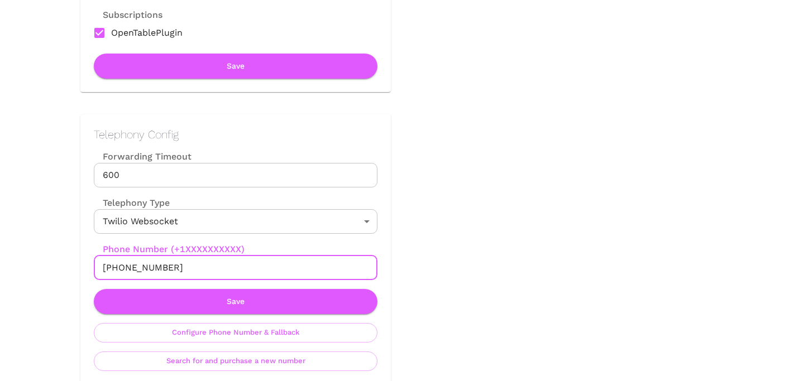
drag, startPoint x: 114, startPoint y: 269, endPoint x: 267, endPoint y: 270, distance: 152.9
click at [267, 270] on input "[PHONE_NUMBER]" at bounding box center [236, 268] width 284 height 25
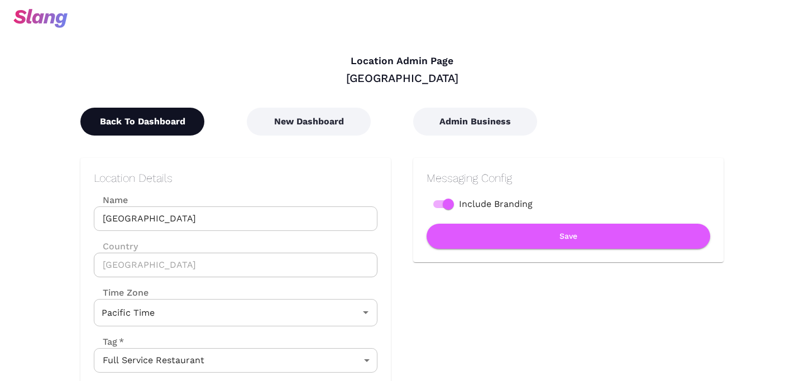
click at [152, 117] on button "Back To Dashboard" at bounding box center [142, 122] width 124 height 28
